Goal: Transaction & Acquisition: Purchase product/service

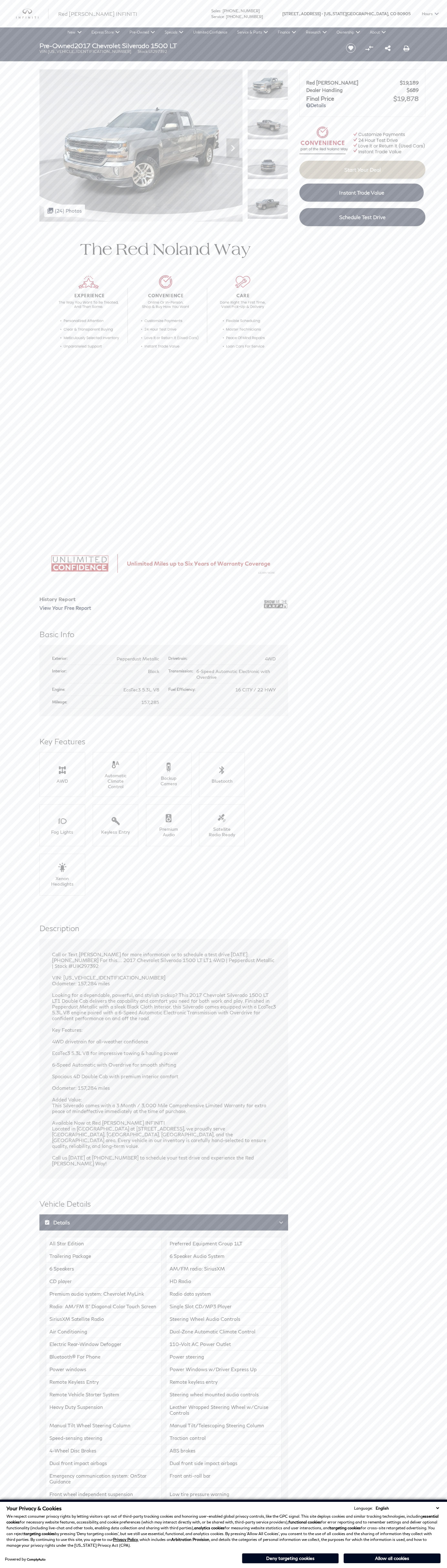
click at [392, 1558] on button "Allow all cookies" at bounding box center [391, 1558] width 97 height 9
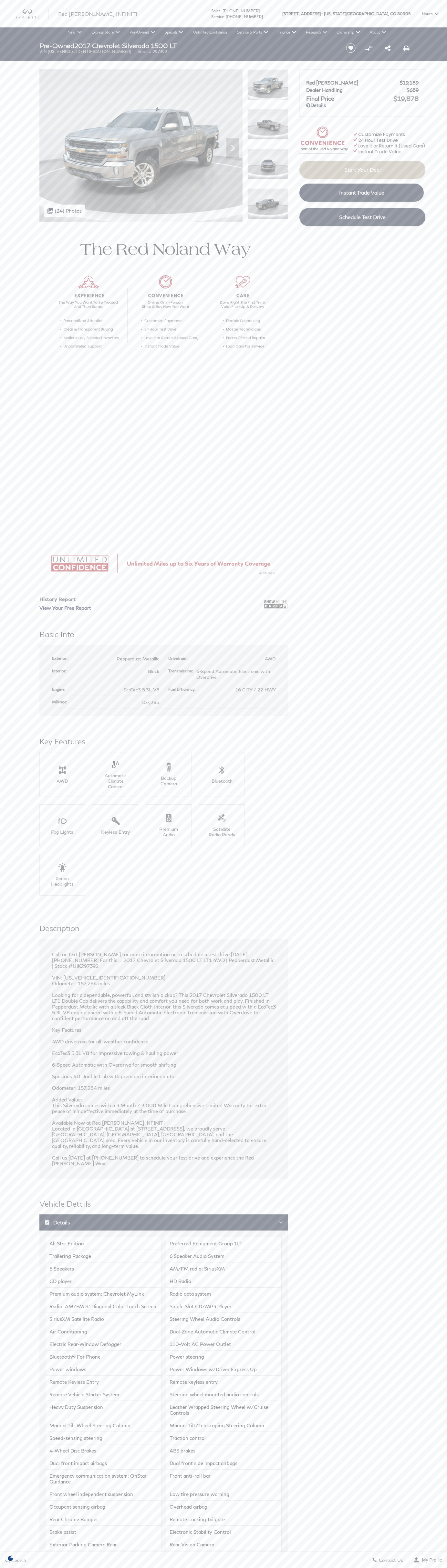
click at [267, 85] on img at bounding box center [267, 85] width 40 height 31
click at [367, 23] on span "[US_STATE][GEOGRAPHIC_DATA]," at bounding box center [356, 14] width 65 height 27
click at [437, 1567] on html "Ringing Phone Icon Sales : Call sales Phone Number 719-215-8318 Service : 719-2…" at bounding box center [224, 1174] width 447 height 2349
click at [281, 1567] on html "Ringing Phone Icon Sales : Call sales Phone Number 719-215-8318 Service : 719-2…" at bounding box center [224, 1174] width 447 height 2349
click at [22, 1435] on section "History Report View Your Free Report Basic Info 4WD" at bounding box center [224, 1185] width 447 height 1926
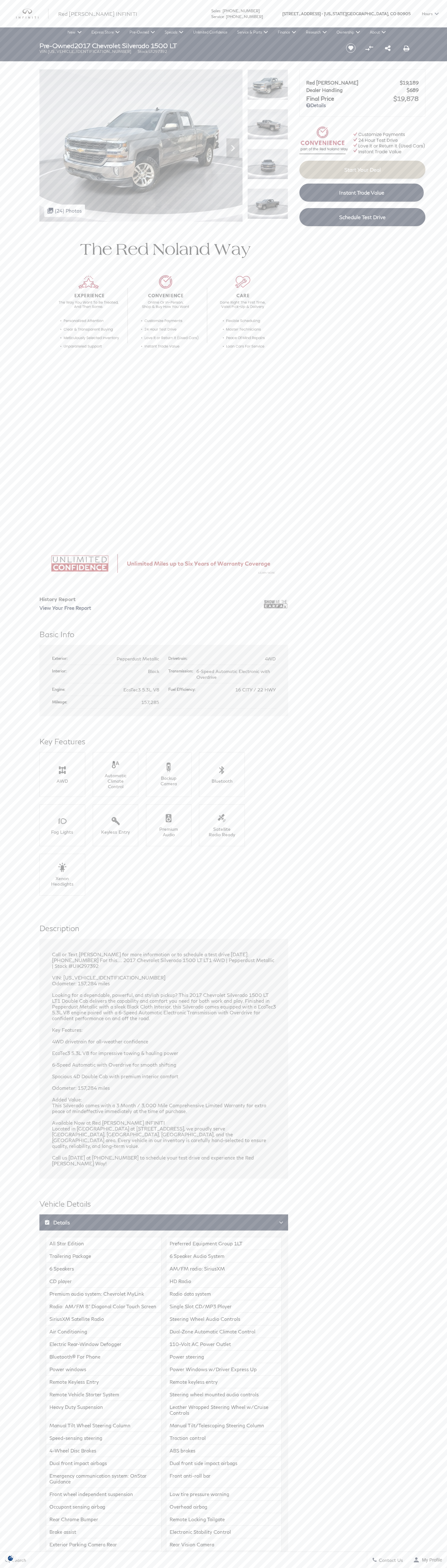
click at [267, 85] on img at bounding box center [267, 85] width 40 height 31
click at [361, 193] on span "Instant Trade Value" at bounding box center [361, 192] width 45 height 6
click at [148, 21] on div "Ringing Phone Icon Sales : Call sales Phone Number 719-215-8318 Service : Call …" at bounding box center [224, 14] width 447 height 27
click at [432, 498] on section "History Report View Your Free Report Basic Info 4WD" at bounding box center [224, 1185] width 447 height 1926
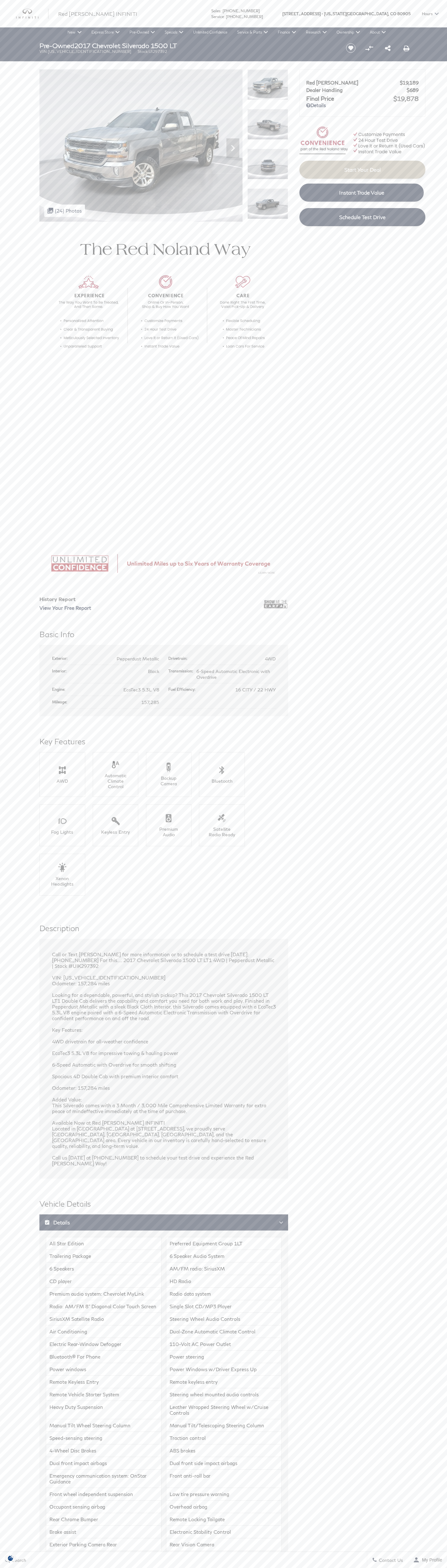
click at [218, 1567] on html "Ringing Phone Icon Sales : Call sales Phone Number 719-215-8318 Service : 719-2…" at bounding box center [224, 1174] width 447 height 2349
click at [28, 268] on section "History Report View Your Free Report Basic Info 4WD" at bounding box center [224, 1185] width 447 height 1926
click at [267, 85] on img at bounding box center [267, 85] width 40 height 31
click at [362, 172] on span "Start Your Deal" at bounding box center [362, 169] width 37 height 6
